Goal: Transaction & Acquisition: Purchase product/service

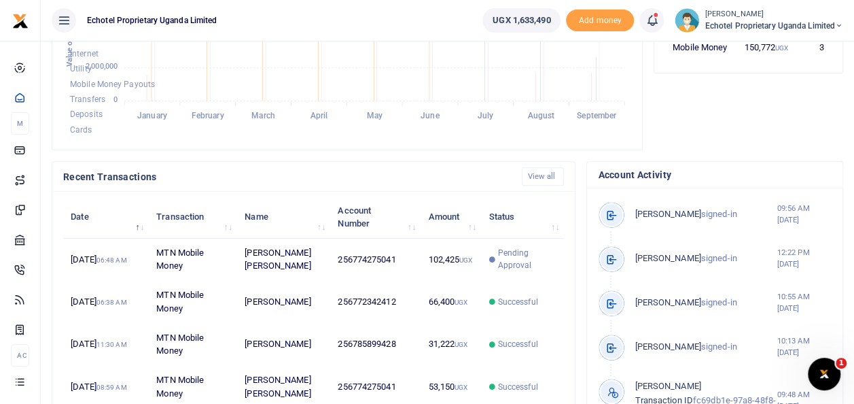
scroll to position [203, 0]
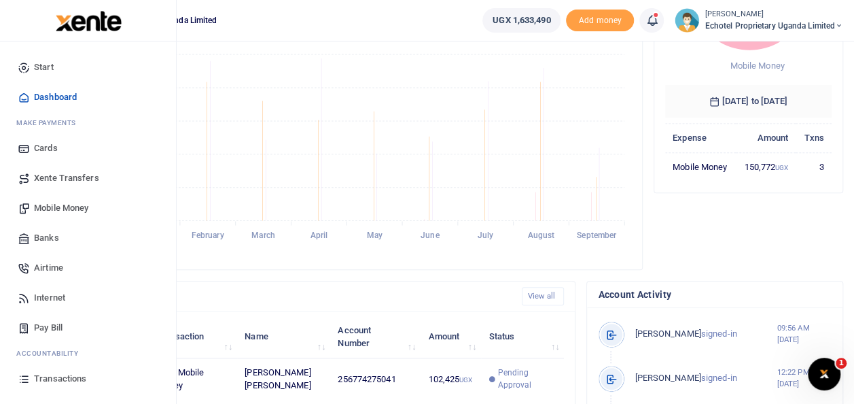
click at [52, 209] on span "Mobile Money" at bounding box center [61, 208] width 54 height 14
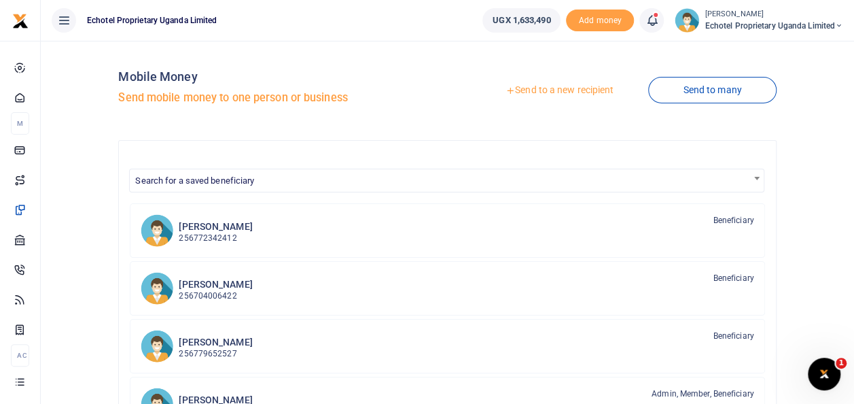
click at [541, 87] on link "Send to a new recipient" at bounding box center [559, 90] width 177 height 24
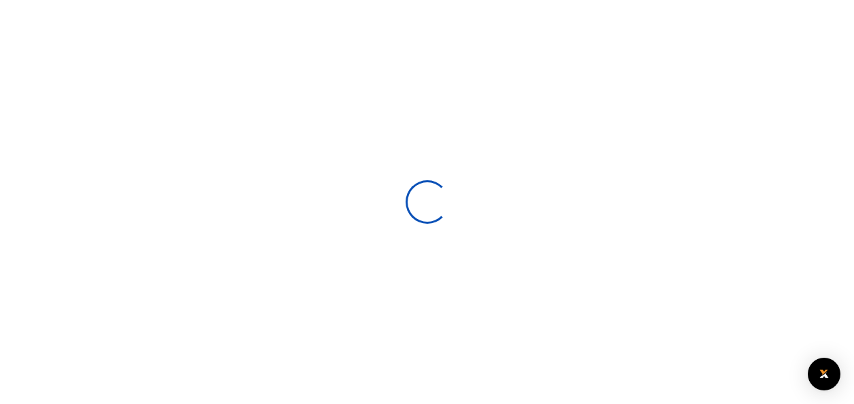
select select
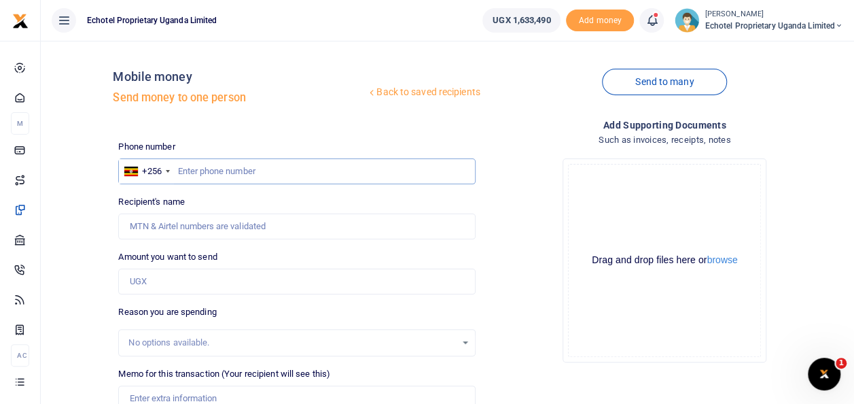
click at [253, 169] on input "text" at bounding box center [296, 171] width 357 height 26
type input "s"
click at [198, 224] on input "Recipient's name" at bounding box center [296, 226] width 357 height 26
type input "Susan Nafula"
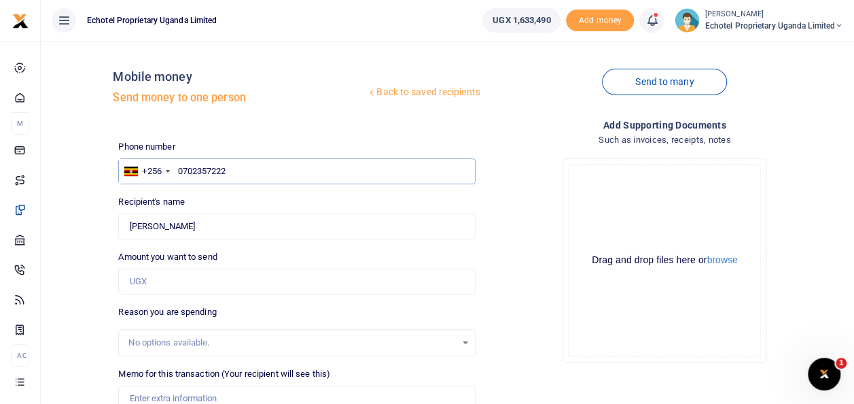
click at [183, 171] on input "0702357222" at bounding box center [296, 171] width 357 height 26
type input "702357222"
click at [155, 283] on input "Amount you want to send" at bounding box center [296, 281] width 357 height 26
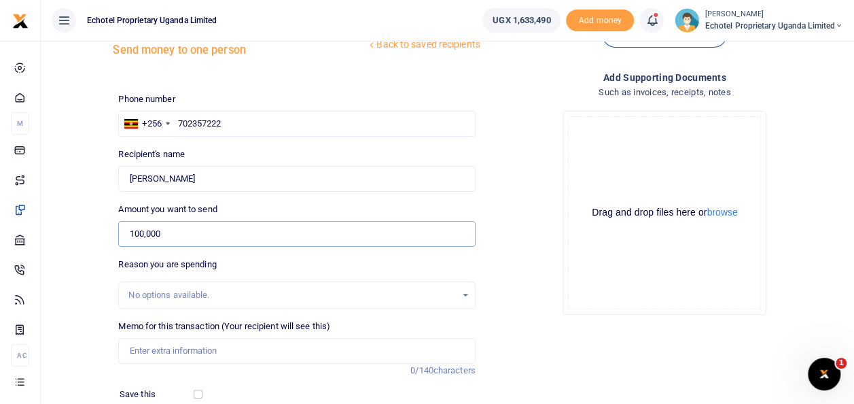
scroll to position [68, 0]
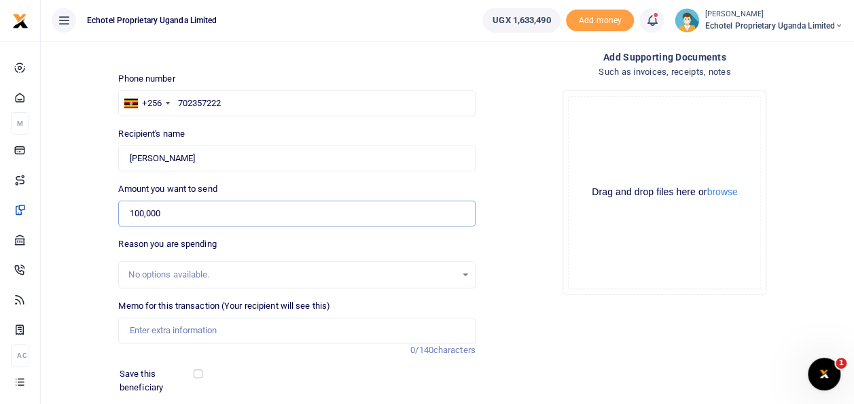
type input "100,000"
click at [146, 321] on input "Memo for this transaction (Your recipient will see this)" at bounding box center [296, 330] width 357 height 26
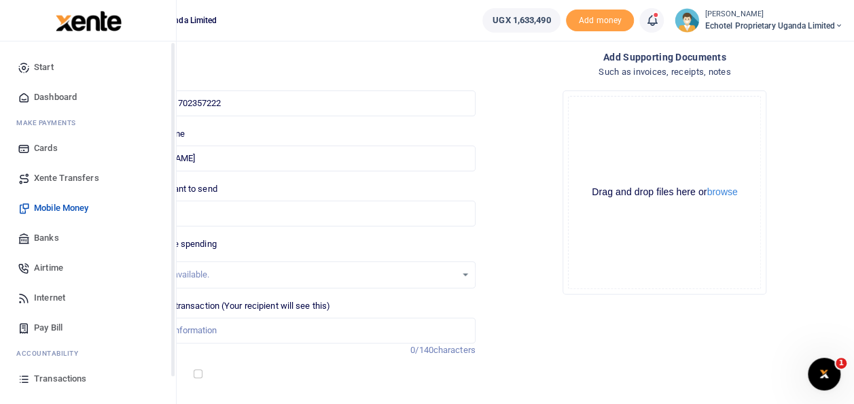
click at [54, 376] on span "Transactions" at bounding box center [60, 379] width 52 height 14
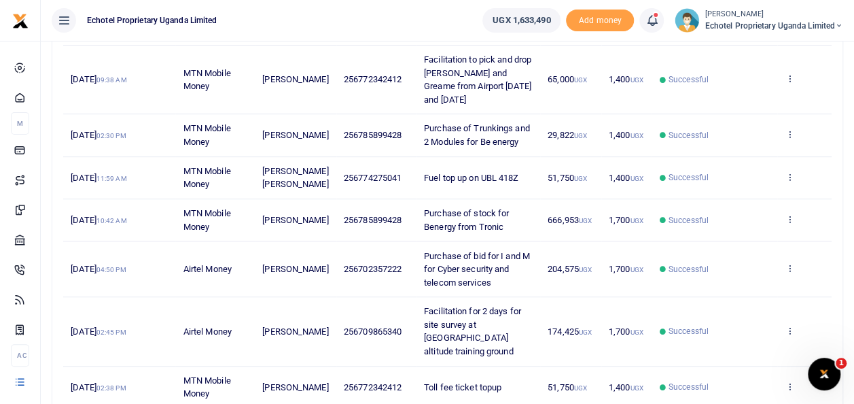
scroll to position [272, 0]
